Goal: Check status: Check status

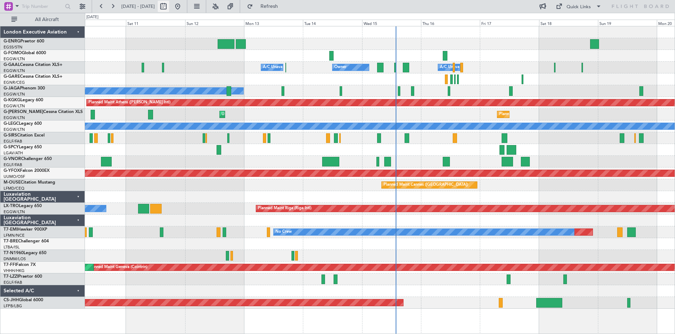
click at [169, 5] on button at bounding box center [163, 6] width 11 height 11
select select "10"
select select "2025"
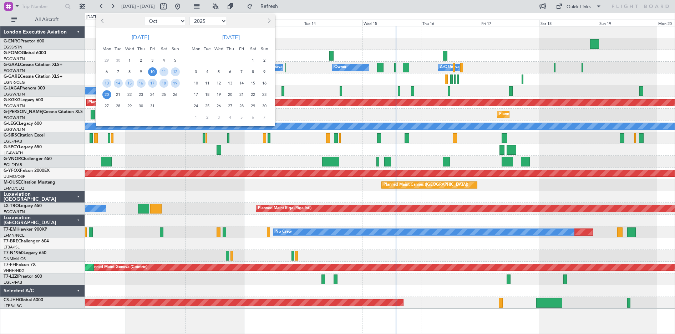
click at [129, 59] on span "1" at bounding box center [129, 60] width 9 height 9
click at [130, 83] on span "15" at bounding box center [129, 83] width 9 height 9
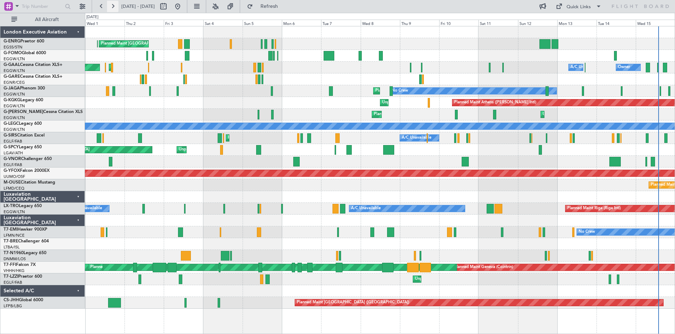
click at [113, 6] on button at bounding box center [112, 6] width 11 height 11
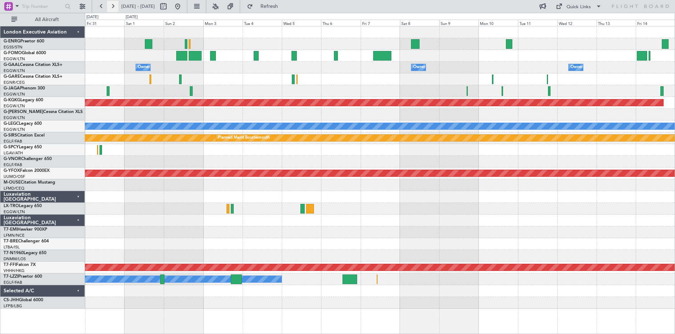
click at [113, 6] on button at bounding box center [112, 6] width 11 height 11
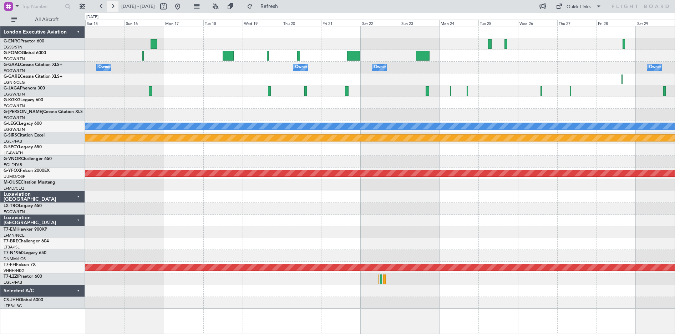
click at [113, 6] on button at bounding box center [112, 6] width 11 height 11
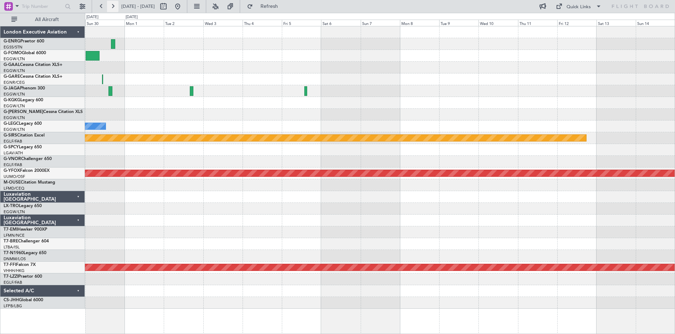
click at [113, 6] on button at bounding box center [112, 6] width 11 height 11
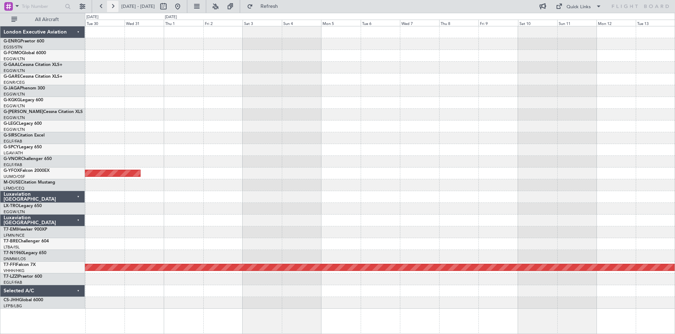
click at [113, 6] on button at bounding box center [112, 6] width 11 height 11
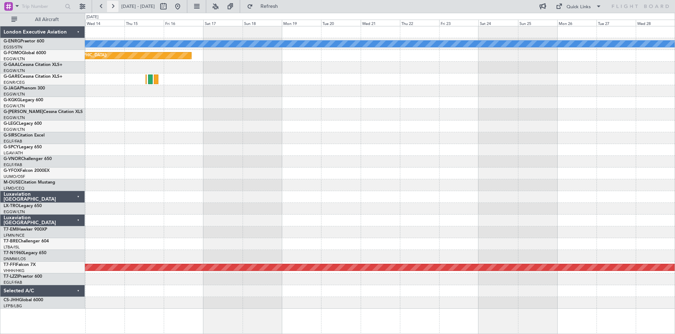
click at [113, 6] on button at bounding box center [112, 6] width 11 height 11
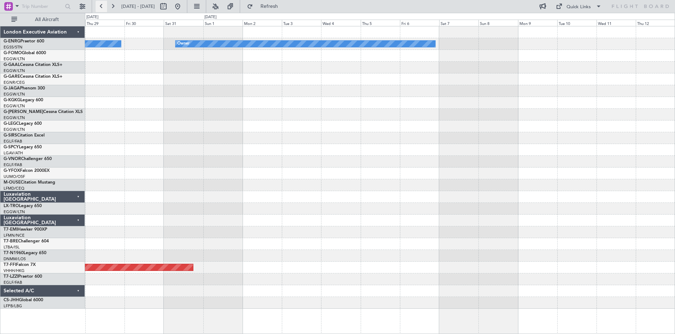
click at [98, 7] on button at bounding box center [101, 6] width 11 height 11
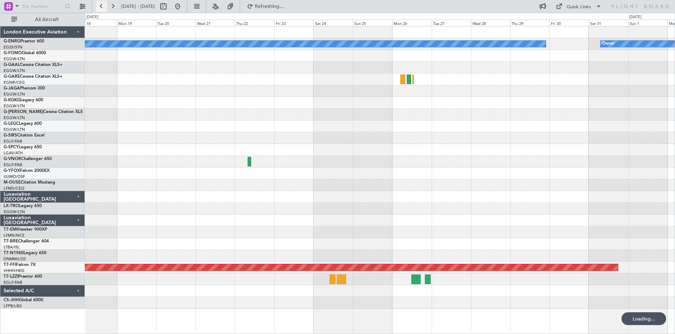
click at [98, 7] on button at bounding box center [101, 6] width 11 height 11
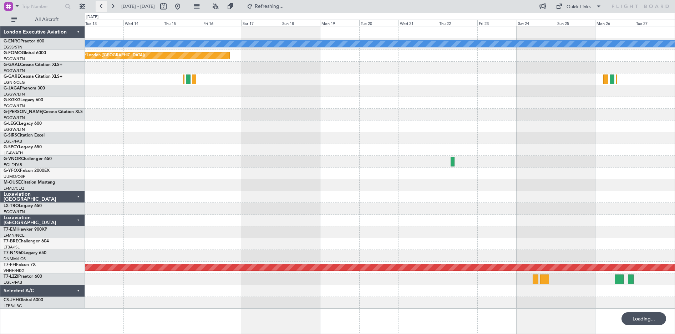
click at [98, 7] on button at bounding box center [101, 6] width 11 height 11
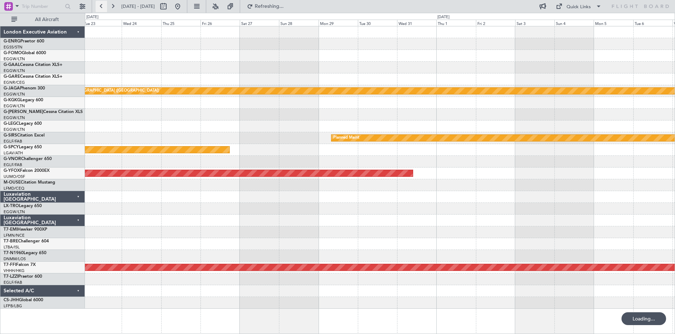
click at [98, 7] on button at bounding box center [101, 6] width 11 height 11
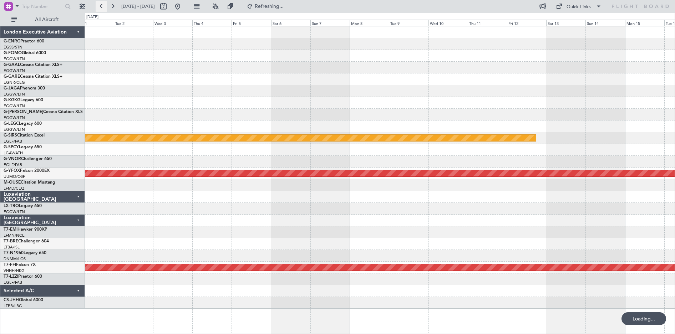
click at [98, 7] on button at bounding box center [101, 6] width 11 height 11
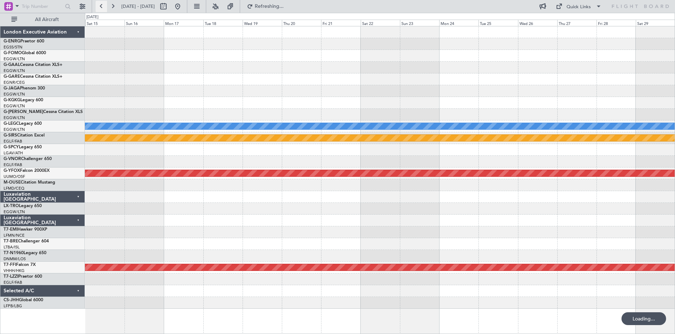
click at [98, 7] on button at bounding box center [101, 6] width 11 height 11
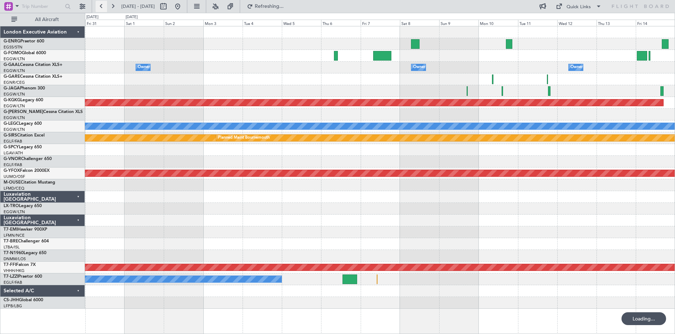
click at [98, 7] on button at bounding box center [101, 6] width 11 height 11
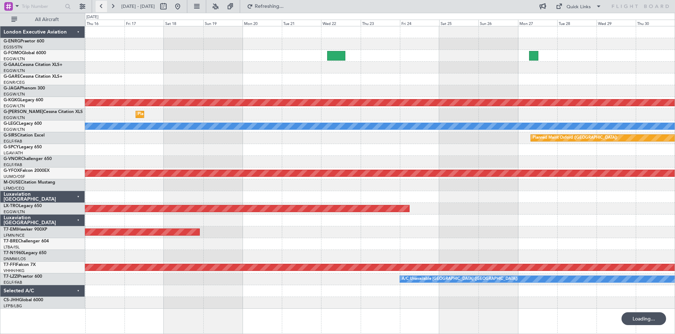
click at [98, 7] on button at bounding box center [101, 6] width 11 height 11
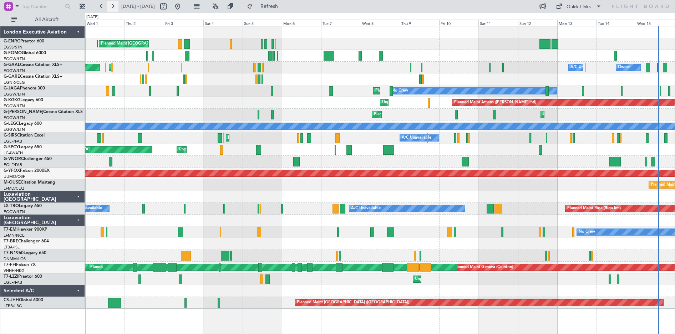
click at [115, 8] on button at bounding box center [112, 6] width 11 height 11
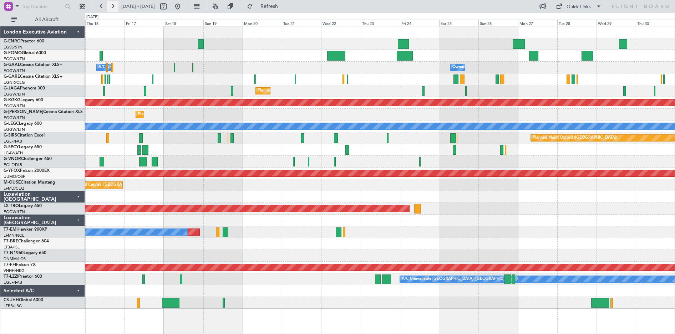
click at [114, 7] on button at bounding box center [112, 6] width 11 height 11
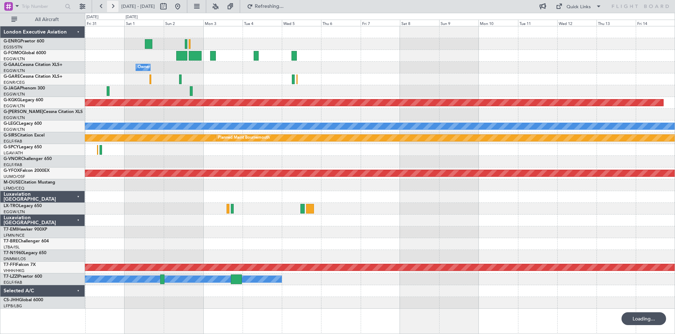
click at [114, 7] on button at bounding box center [112, 6] width 11 height 11
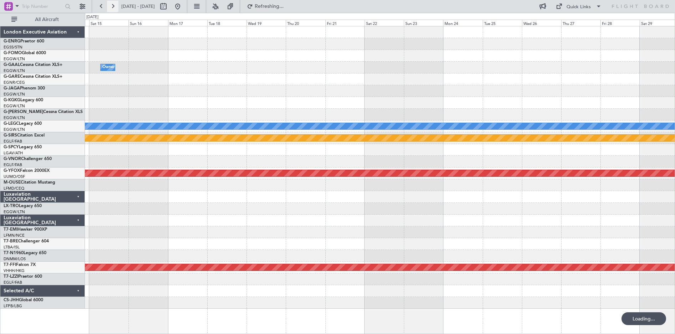
click at [114, 7] on button at bounding box center [112, 6] width 11 height 11
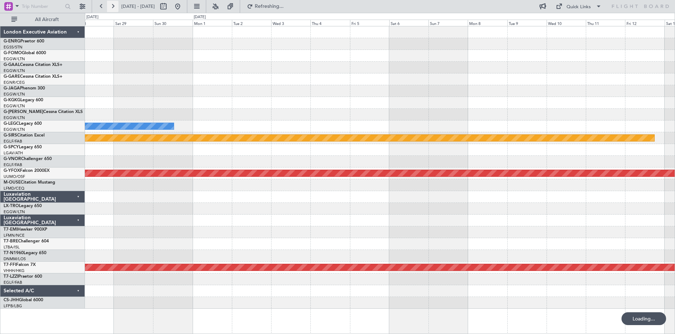
click at [114, 7] on button at bounding box center [112, 6] width 11 height 11
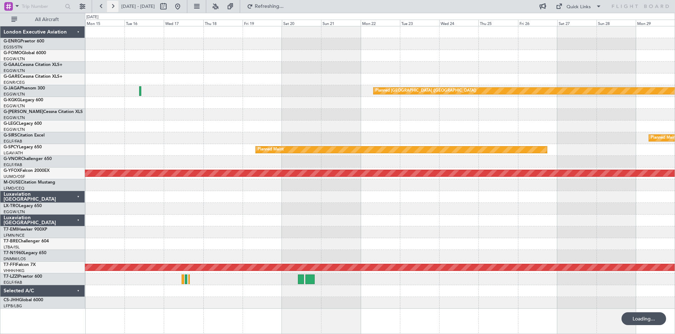
click at [114, 7] on button at bounding box center [112, 6] width 11 height 11
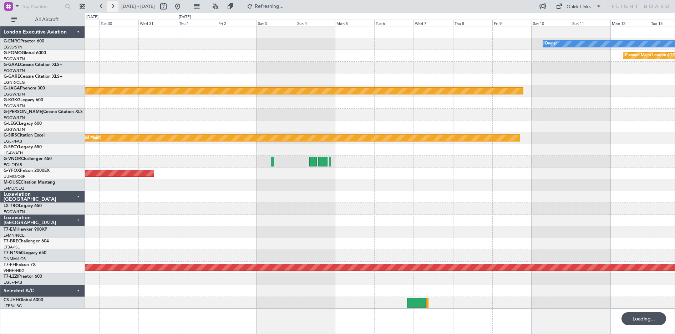
click at [114, 7] on button at bounding box center [112, 6] width 11 height 11
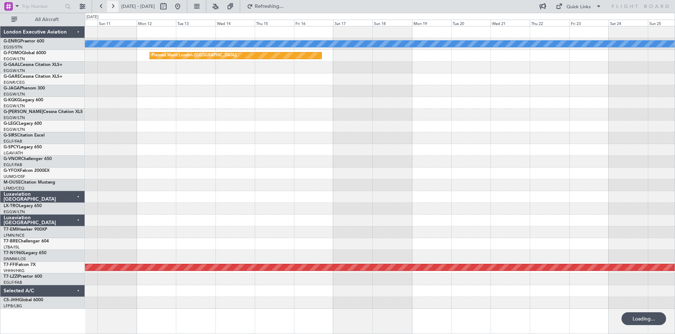
click at [114, 7] on button at bounding box center [112, 6] width 11 height 11
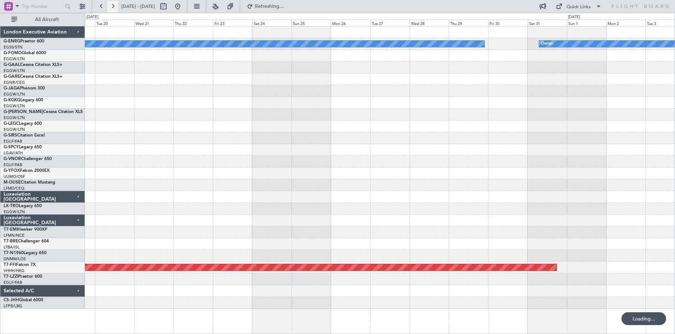
click at [114, 7] on button at bounding box center [112, 6] width 11 height 11
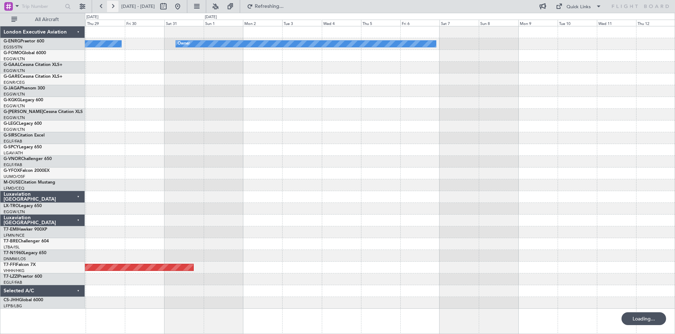
click at [114, 7] on button at bounding box center [112, 6] width 11 height 11
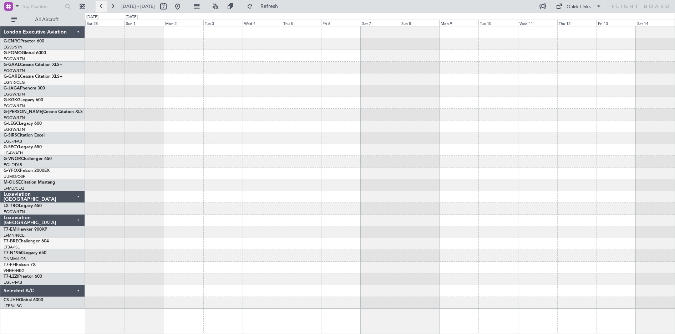
click at [99, 9] on button at bounding box center [101, 6] width 11 height 11
click at [100, 7] on button at bounding box center [101, 6] width 11 height 11
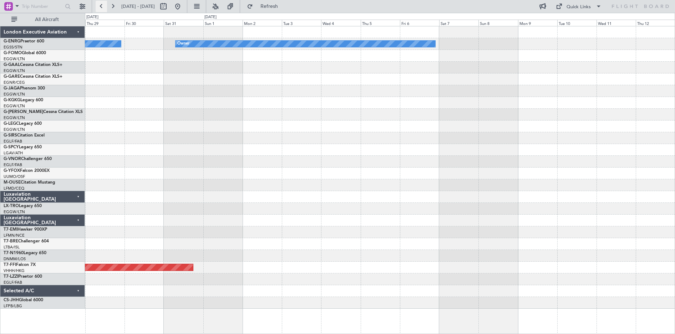
click at [102, 7] on button at bounding box center [101, 6] width 11 height 11
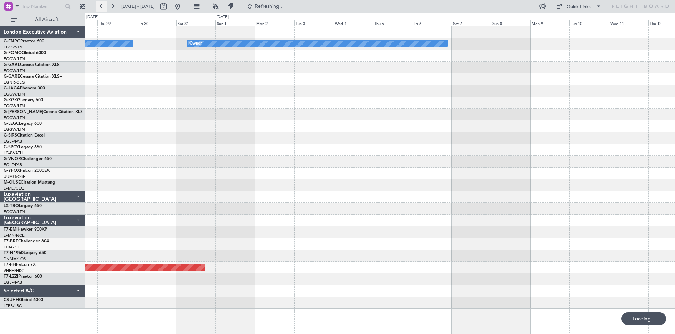
click at [102, 7] on button at bounding box center [101, 6] width 11 height 11
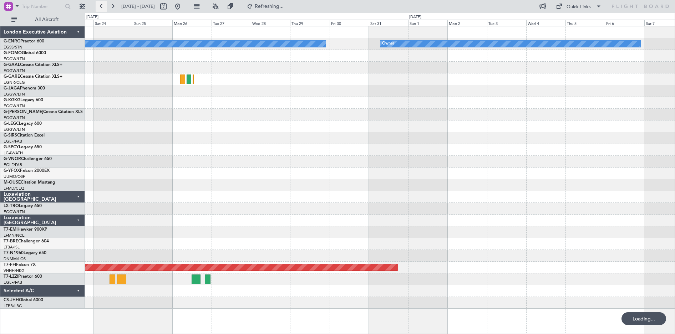
click at [102, 7] on button at bounding box center [101, 6] width 11 height 11
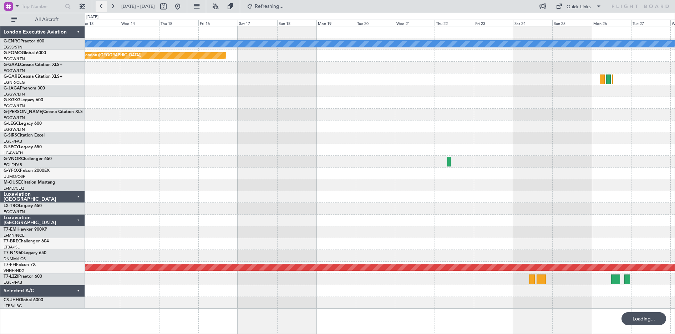
click at [102, 6] on button at bounding box center [101, 6] width 11 height 11
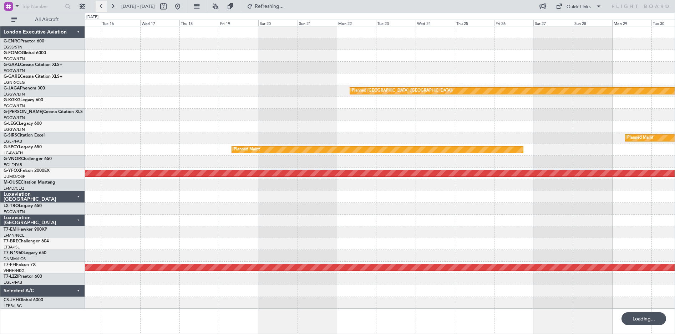
click at [102, 6] on button at bounding box center [101, 6] width 11 height 11
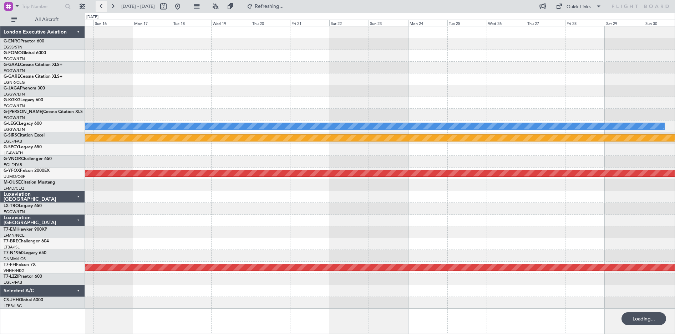
click at [102, 6] on button at bounding box center [101, 6] width 11 height 11
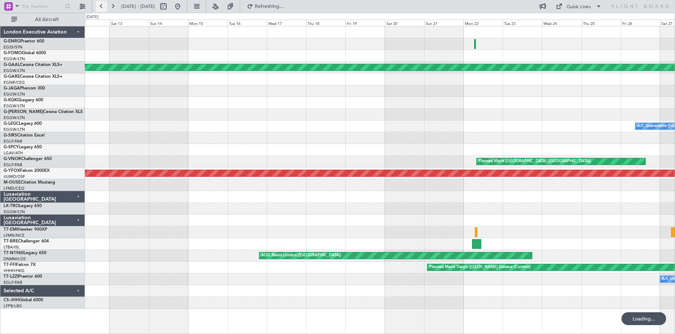
click at [102, 6] on button at bounding box center [101, 6] width 11 height 11
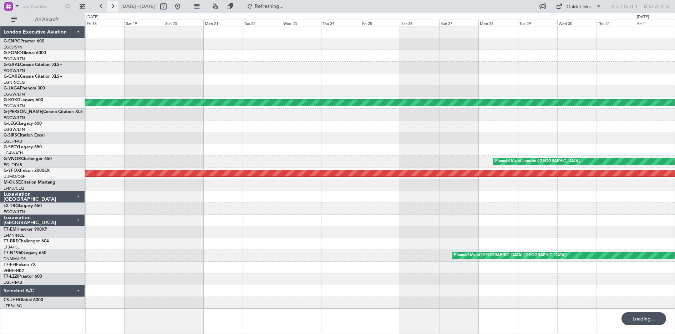
click at [114, 5] on button at bounding box center [112, 6] width 11 height 11
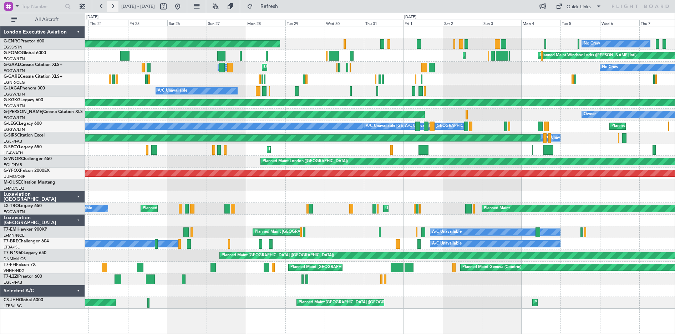
click at [114, 5] on button at bounding box center [112, 6] width 11 height 11
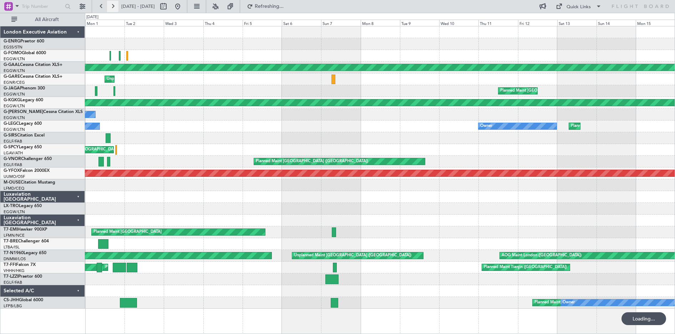
click at [114, 5] on button at bounding box center [112, 6] width 11 height 11
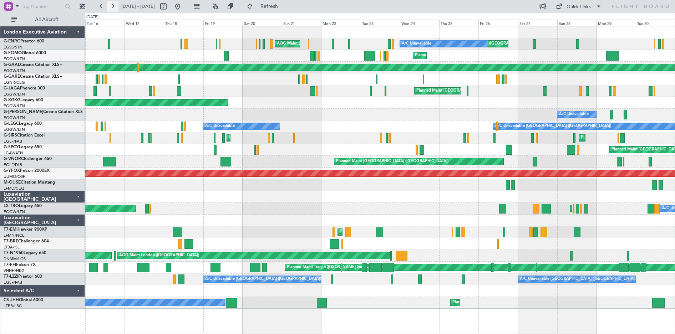
click at [114, 5] on button at bounding box center [112, 6] width 11 height 11
